Goal: Check status: Check status

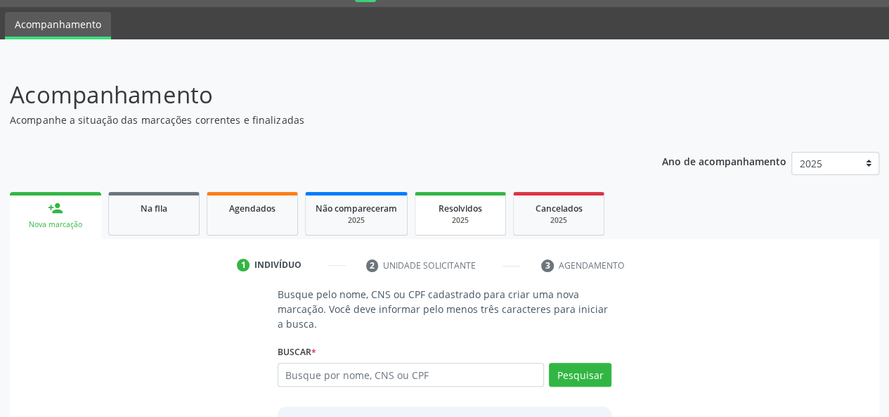
scroll to position [70, 0]
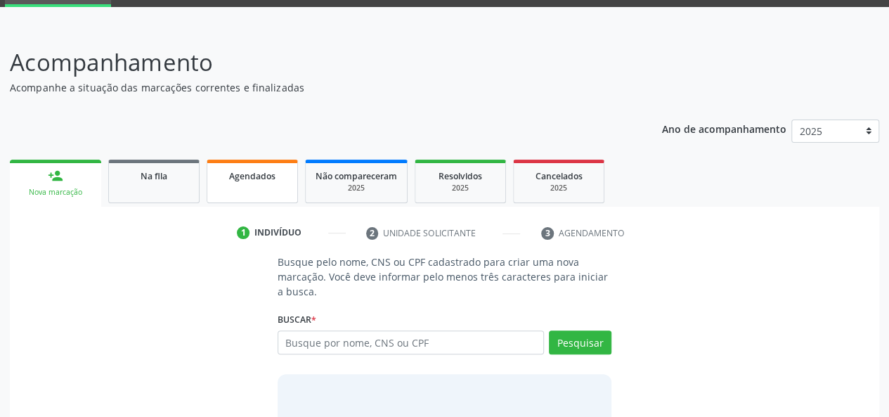
click at [270, 180] on span "Agendados" at bounding box center [252, 176] width 46 height 12
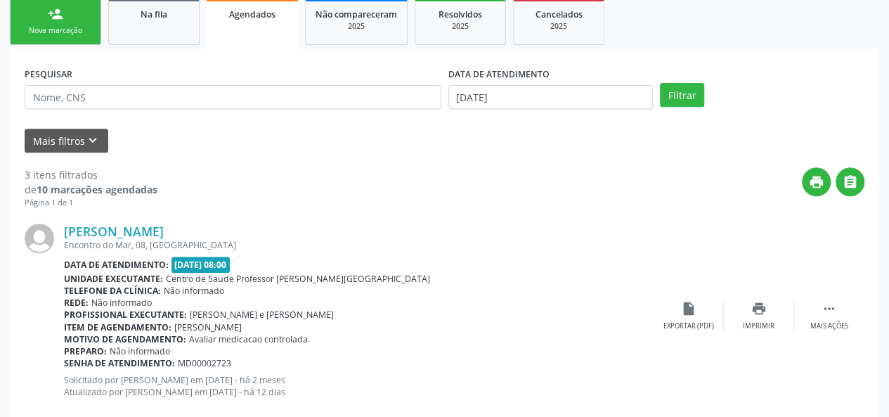
scroll to position [58, 0]
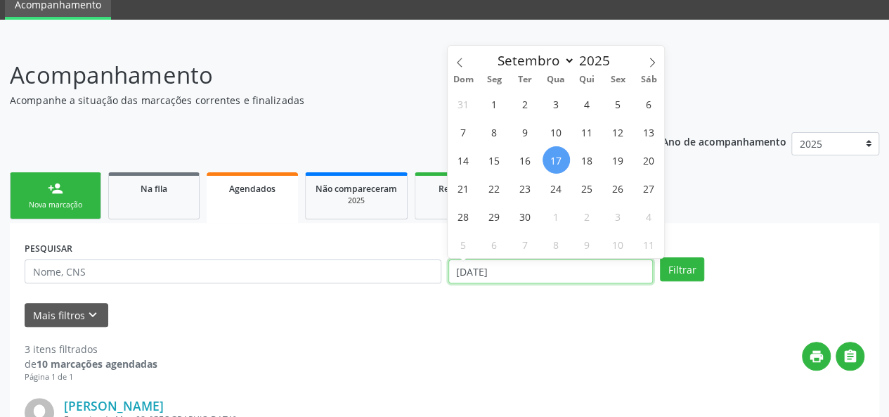
click at [600, 266] on input "[DATE]" at bounding box center [550, 271] width 205 height 24
click at [460, 61] on icon at bounding box center [460, 63] width 10 height 10
click at [460, 64] on icon at bounding box center [460, 63] width 10 height 10
select select "6"
click at [526, 109] on span "1" at bounding box center [525, 103] width 27 height 27
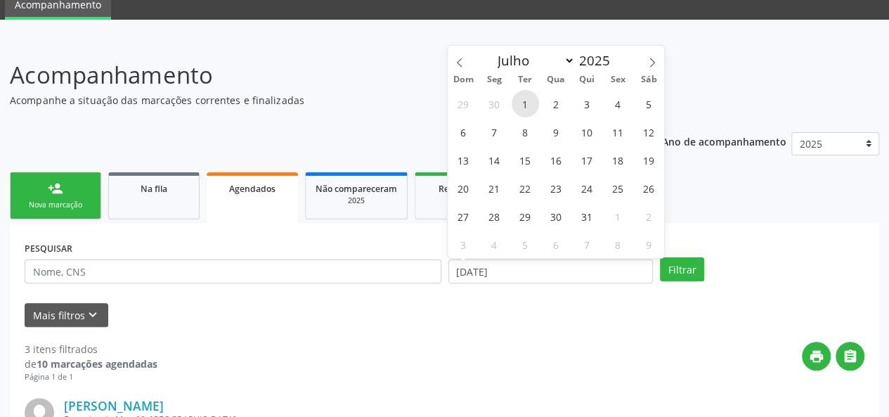
type input "[DATE]"
click at [657, 54] on span at bounding box center [652, 58] width 24 height 24
select select "8"
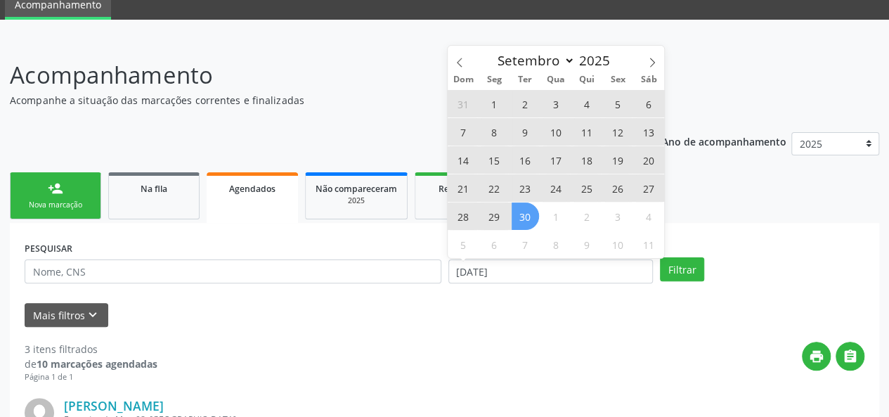
click at [524, 209] on span "30" at bounding box center [525, 215] width 27 height 27
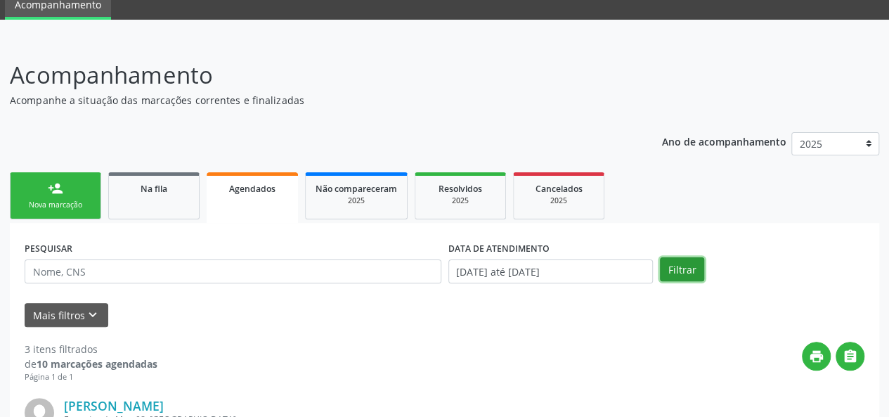
click at [671, 263] on button "Filtrar" at bounding box center [682, 269] width 44 height 24
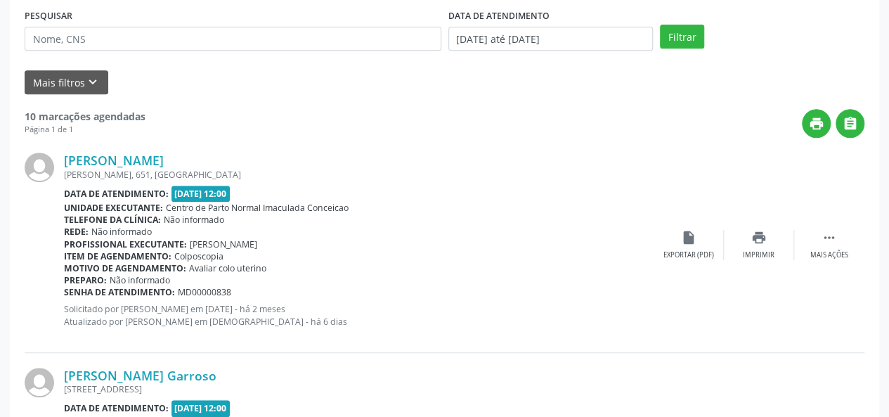
scroll to position [268, 0]
